Goal: Navigation & Orientation: Find specific page/section

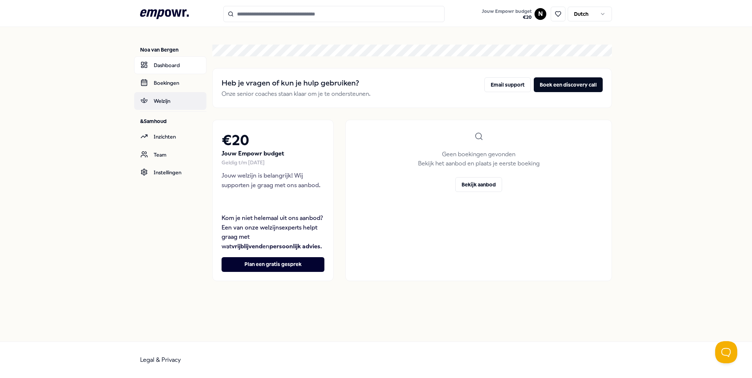
click at [156, 99] on link "Welzijn" at bounding box center [170, 101] width 72 height 18
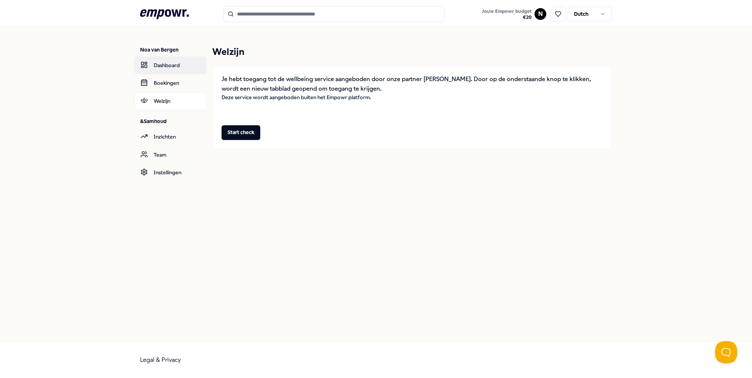
click at [171, 68] on link "Dashboard" at bounding box center [170, 65] width 72 height 18
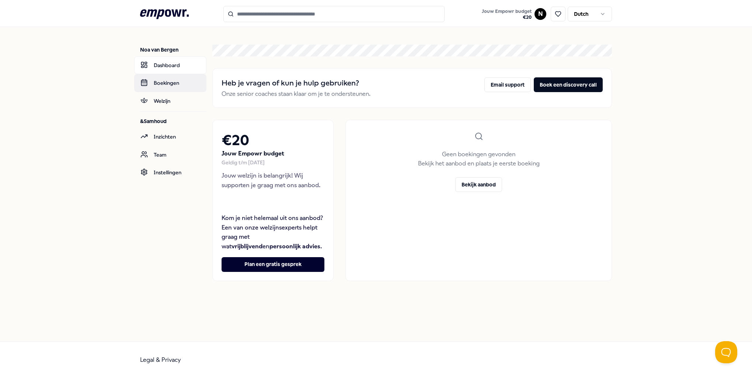
click at [172, 83] on link "Boekingen" at bounding box center [170, 83] width 72 height 18
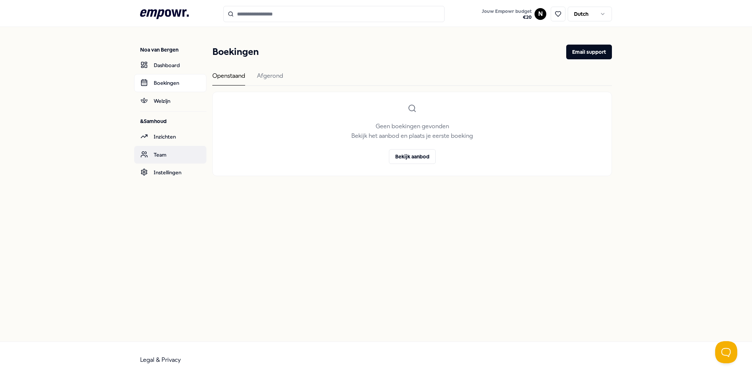
click at [162, 151] on link "Team" at bounding box center [170, 155] width 72 height 18
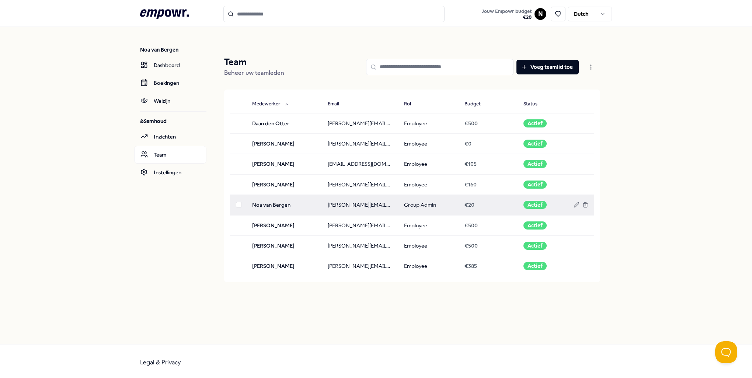
scroll to position [1, 0]
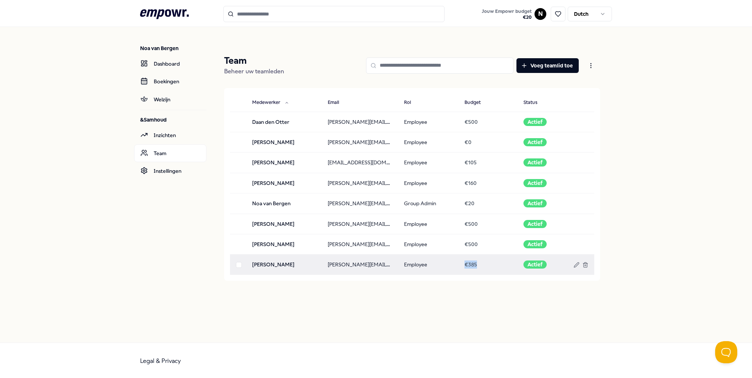
drag, startPoint x: 474, startPoint y: 264, endPoint x: 443, endPoint y: 263, distance: 30.6
click at [443, 263] on tr "[PERSON_NAME] [PERSON_NAME][EMAIL_ADDRESS][DOMAIN_NAME] Employee € 385 Actief" at bounding box center [412, 265] width 364 height 20
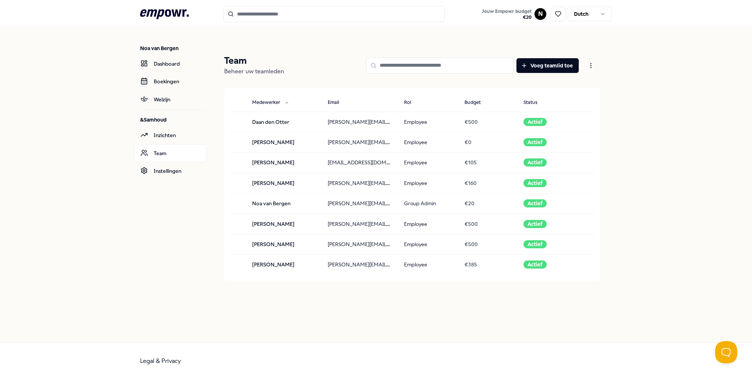
click at [551, 305] on div at bounding box center [412, 303] width 376 height 21
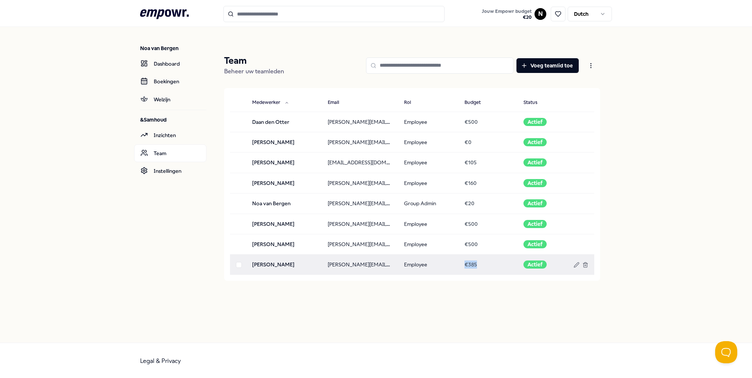
drag, startPoint x: 488, startPoint y: 263, endPoint x: 444, endPoint y: 266, distance: 44.3
click at [444, 266] on tr "[PERSON_NAME] [PERSON_NAME][EMAIL_ADDRESS][DOMAIN_NAME] Employee € 385 Actief" at bounding box center [412, 265] width 364 height 20
click at [277, 266] on td "[PERSON_NAME]" at bounding box center [283, 265] width 75 height 20
drag, startPoint x: 410, startPoint y: 265, endPoint x: 389, endPoint y: 269, distance: 21.4
click at [409, 265] on td "Employee" at bounding box center [428, 265] width 60 height 20
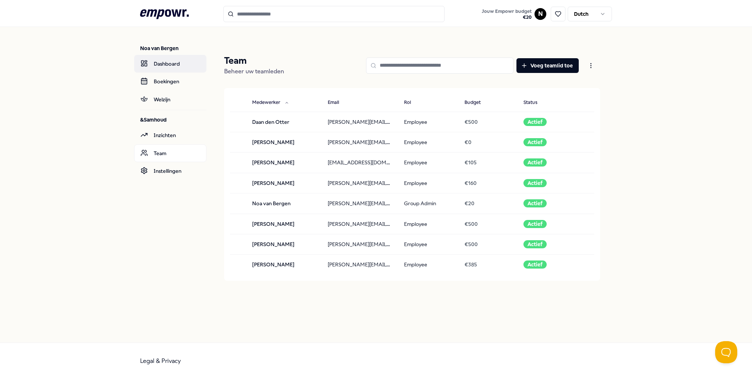
click at [175, 61] on link "Dashboard" at bounding box center [170, 64] width 72 height 18
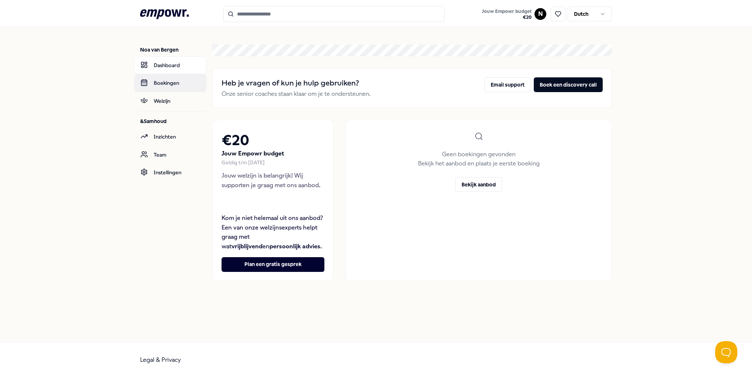
click at [163, 76] on link "Boekingen" at bounding box center [170, 83] width 72 height 18
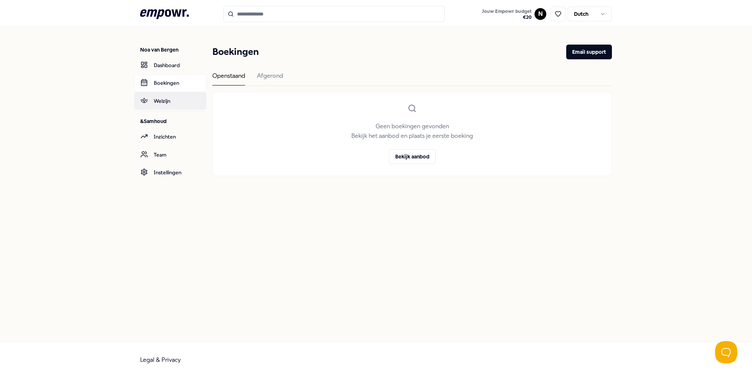
click at [168, 104] on link "Welzijn" at bounding box center [170, 101] width 72 height 18
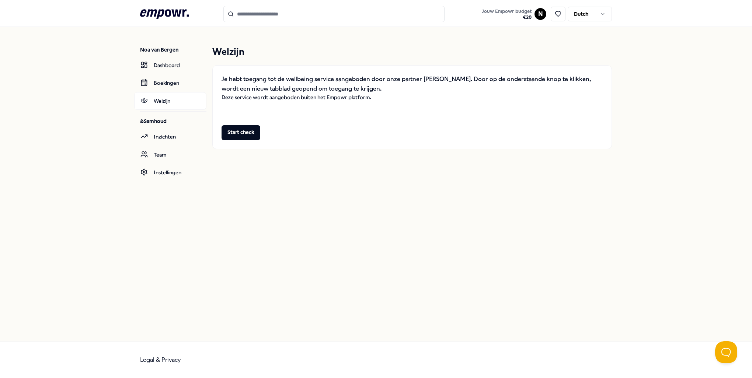
click at [163, 14] on icon at bounding box center [164, 14] width 49 height 10
